Goal: Information Seeking & Learning: Compare options

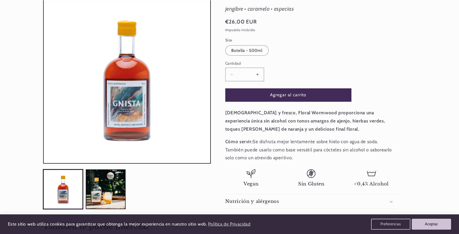
scroll to position [77, 0]
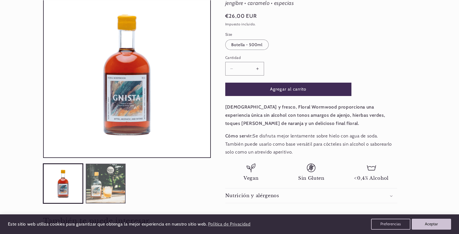
click at [117, 178] on button "Cargar la imagen 2 en la vista de la galería" at bounding box center [106, 183] width 40 height 40
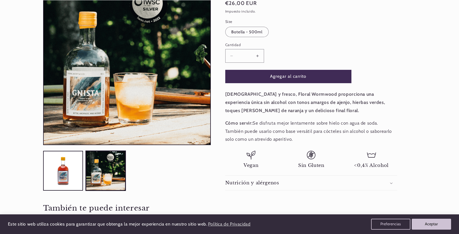
scroll to position [91, 0]
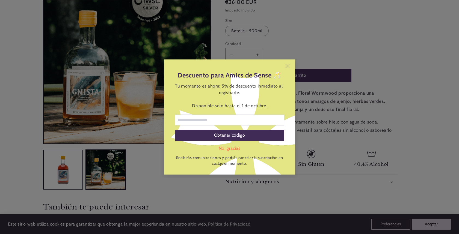
click at [288, 67] on icon at bounding box center [287, 66] width 4 height 4
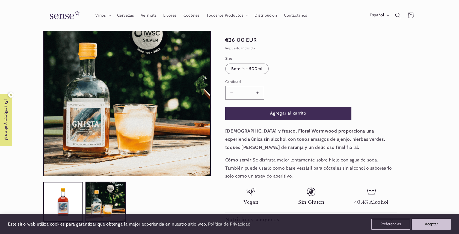
scroll to position [0, 364]
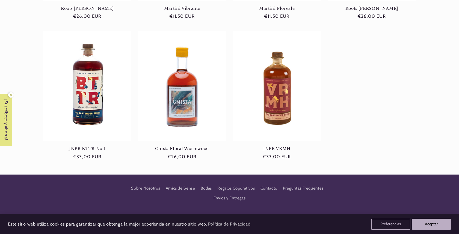
scroll to position [0, 364]
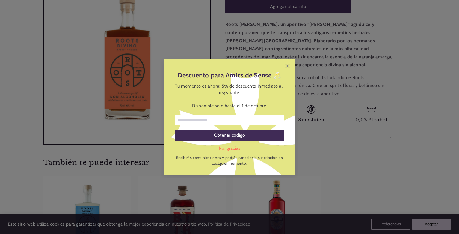
scroll to position [160, 0]
click at [290, 69] on div "Descuento para Amics de Sense 🥂 Tu momento es ahora: 5% de descuento inmediato …" at bounding box center [229, 116] width 131 height 115
click at [287, 68] on icon at bounding box center [287, 66] width 4 height 4
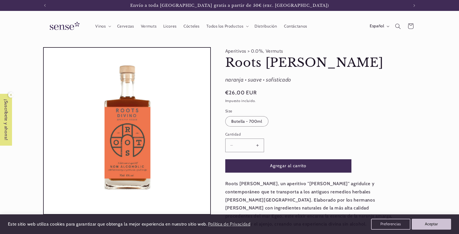
scroll to position [0, 0]
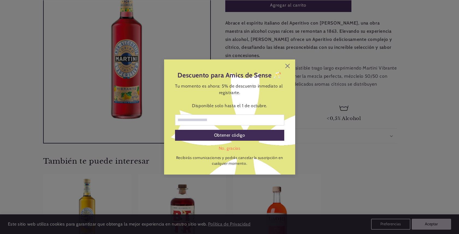
scroll to position [161, 0]
click at [288, 64] on icon at bounding box center [287, 66] width 4 height 4
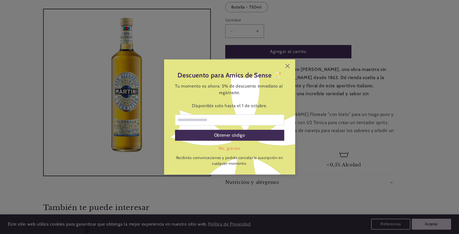
scroll to position [145, 0]
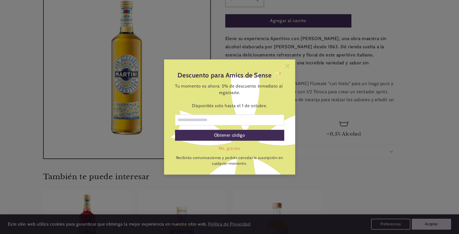
click at [287, 66] on icon at bounding box center [287, 66] width 4 height 4
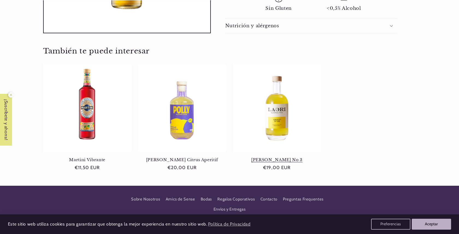
scroll to position [0, 364]
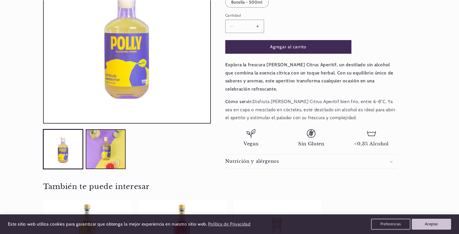
scroll to position [138, 0]
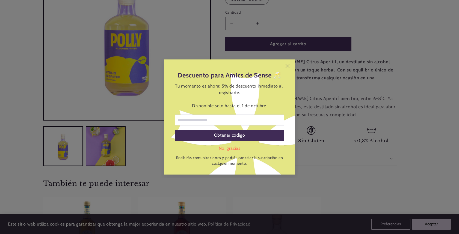
click at [288, 66] on icon at bounding box center [287, 66] width 4 height 4
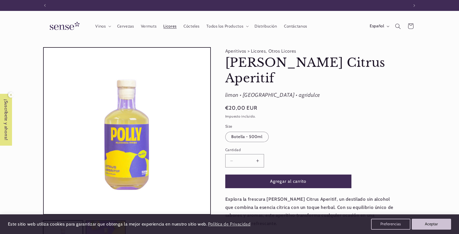
scroll to position [0, 364]
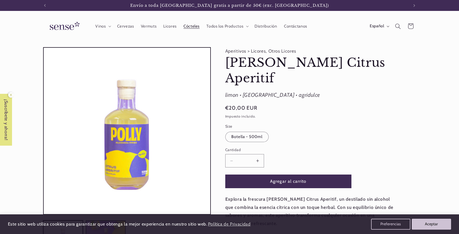
click at [187, 28] on span "Cócteles" at bounding box center [191, 26] width 16 height 5
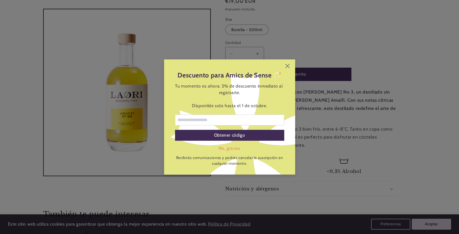
scroll to position [92, 0]
click at [287, 67] on icon at bounding box center [287, 66] width 4 height 4
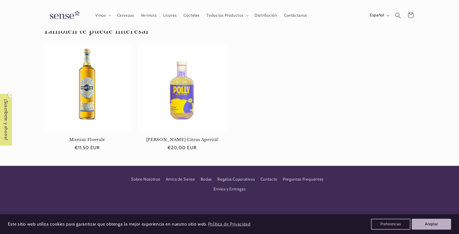
scroll to position [275, 0]
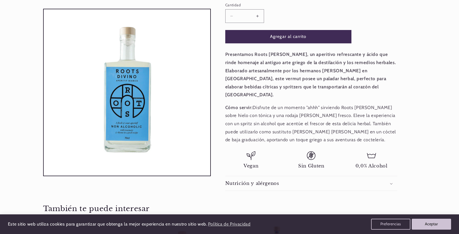
scroll to position [130, 0]
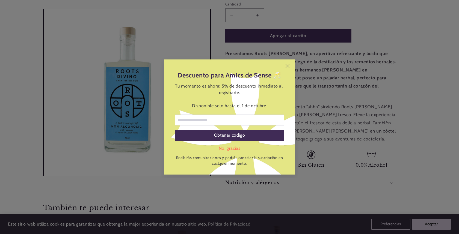
click at [288, 66] on icon at bounding box center [287, 66] width 4 height 4
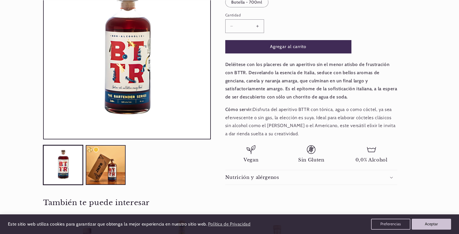
scroll to position [126, 0]
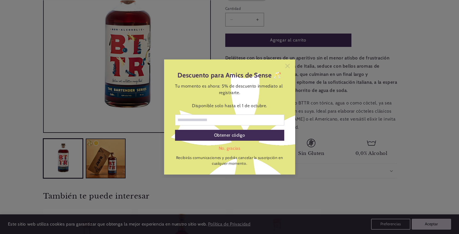
click at [288, 64] on icon at bounding box center [287, 66] width 4 height 4
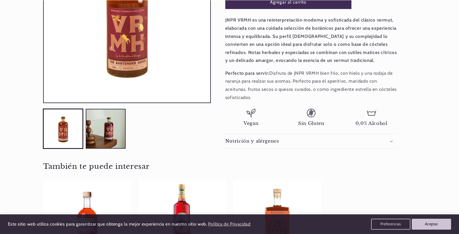
scroll to position [168, 0]
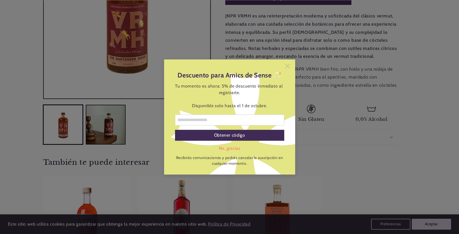
click at [289, 67] on icon at bounding box center [287, 66] width 4 height 4
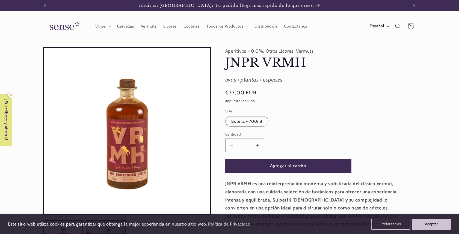
scroll to position [0, 0]
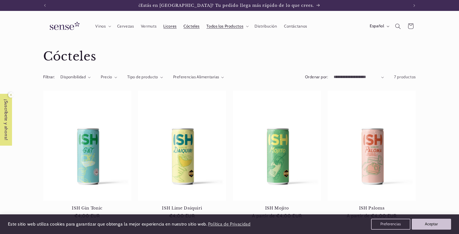
click at [169, 24] on span "Licores" at bounding box center [169, 26] width 13 height 5
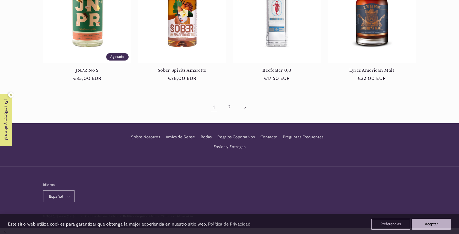
scroll to position [558, 0]
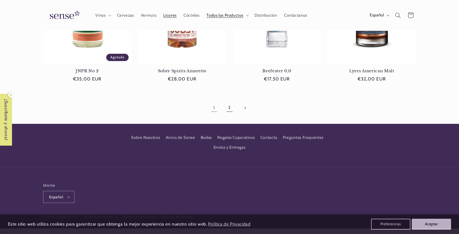
click at [230, 108] on link "2" at bounding box center [229, 108] width 13 height 13
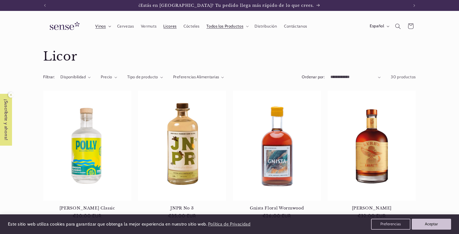
click at [109, 26] on icon at bounding box center [109, 27] width 3 height 2
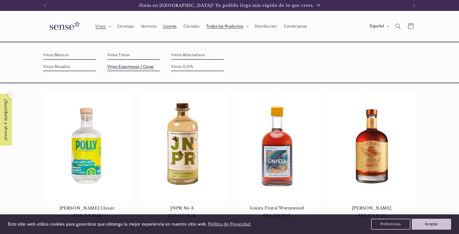
click at [160, 62] on link "Vinos Espumosos / Cavas" at bounding box center [133, 66] width 53 height 9
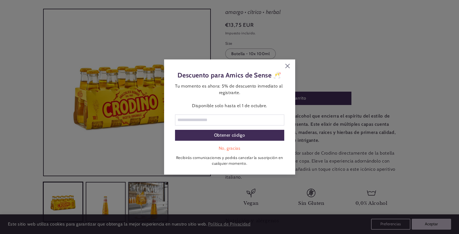
scroll to position [84, 0]
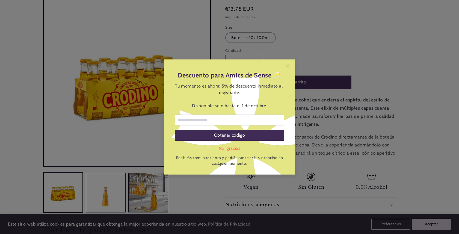
click at [287, 66] on icon at bounding box center [287, 66] width 4 height 4
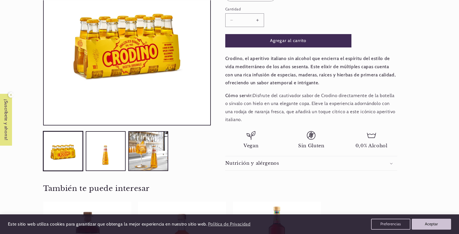
scroll to position [127, 0]
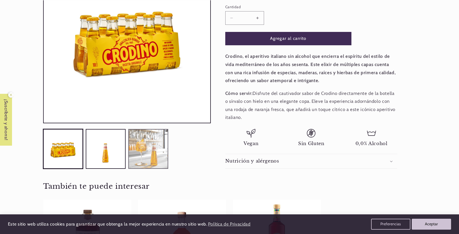
click at [140, 150] on button "Cargar la imagen 3 en la vista de la galería" at bounding box center [148, 149] width 40 height 40
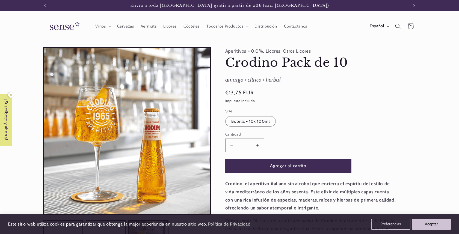
scroll to position [0, 0]
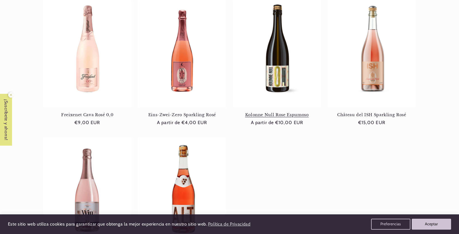
scroll to position [95, 0]
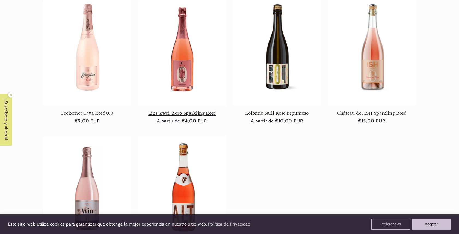
click at [192, 111] on link "Eins-Zwei-Zero Sparkling Rosé" at bounding box center [182, 113] width 88 height 5
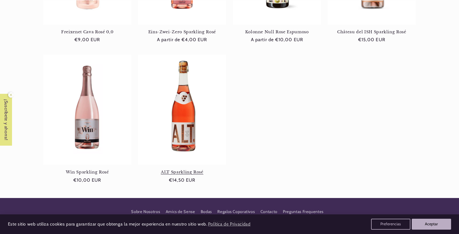
click at [195, 170] on link "ALT Sparkling Rosé" at bounding box center [182, 172] width 88 height 5
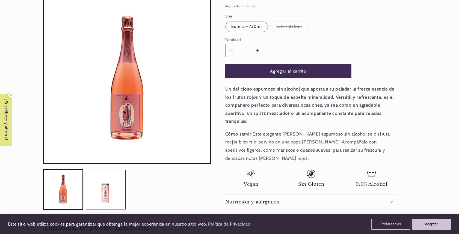
scroll to position [111, 0]
